Goal: Check status: Check status

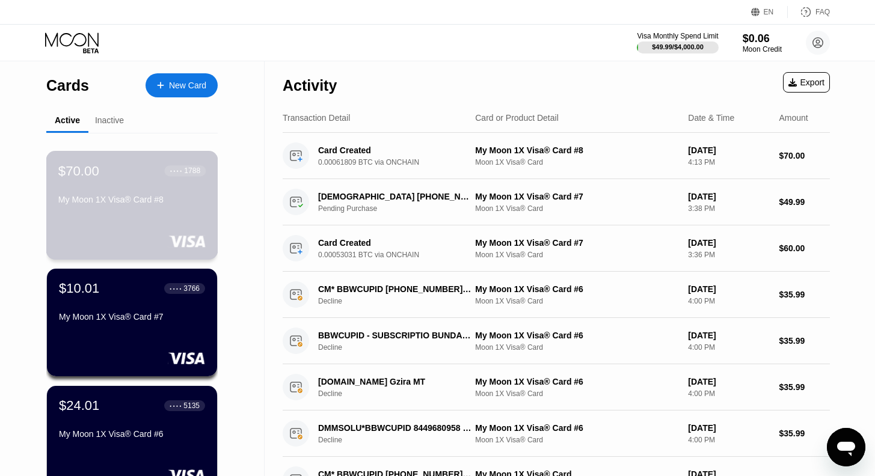
click at [122, 205] on div "My Moon 1X Visa® Card #8" at bounding box center [131, 200] width 147 height 10
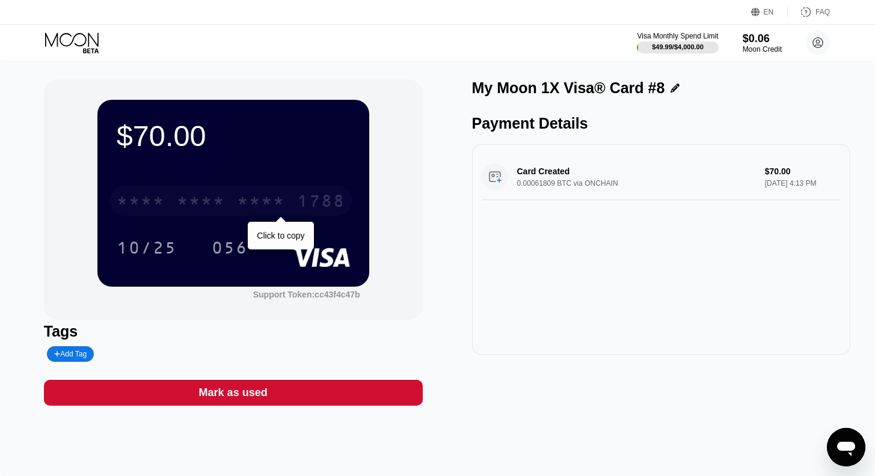
click at [195, 205] on div "* * * *" at bounding box center [201, 202] width 48 height 19
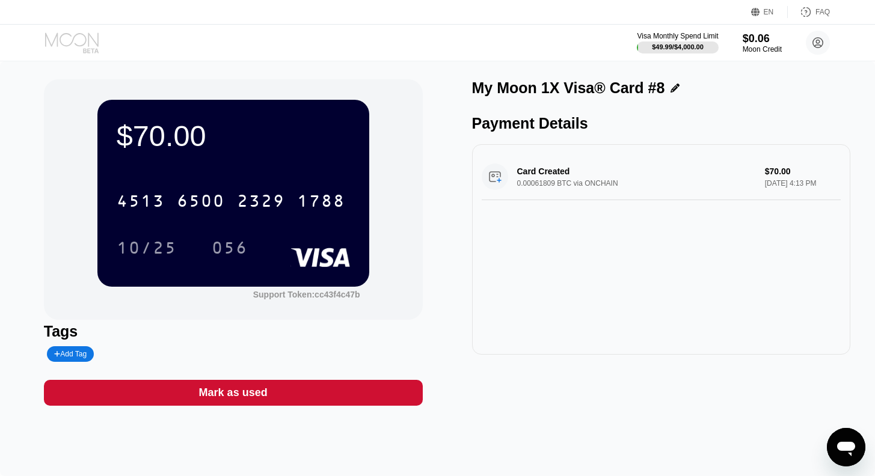
click at [65, 43] on icon at bounding box center [73, 42] width 56 height 21
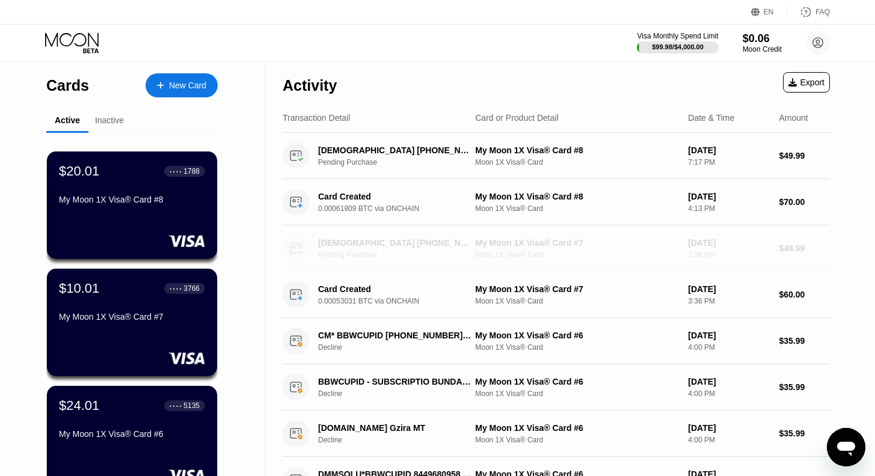
click at [382, 256] on div "Pending Purchase" at bounding box center [400, 255] width 165 height 8
